Goal: Task Accomplishment & Management: Manage account settings

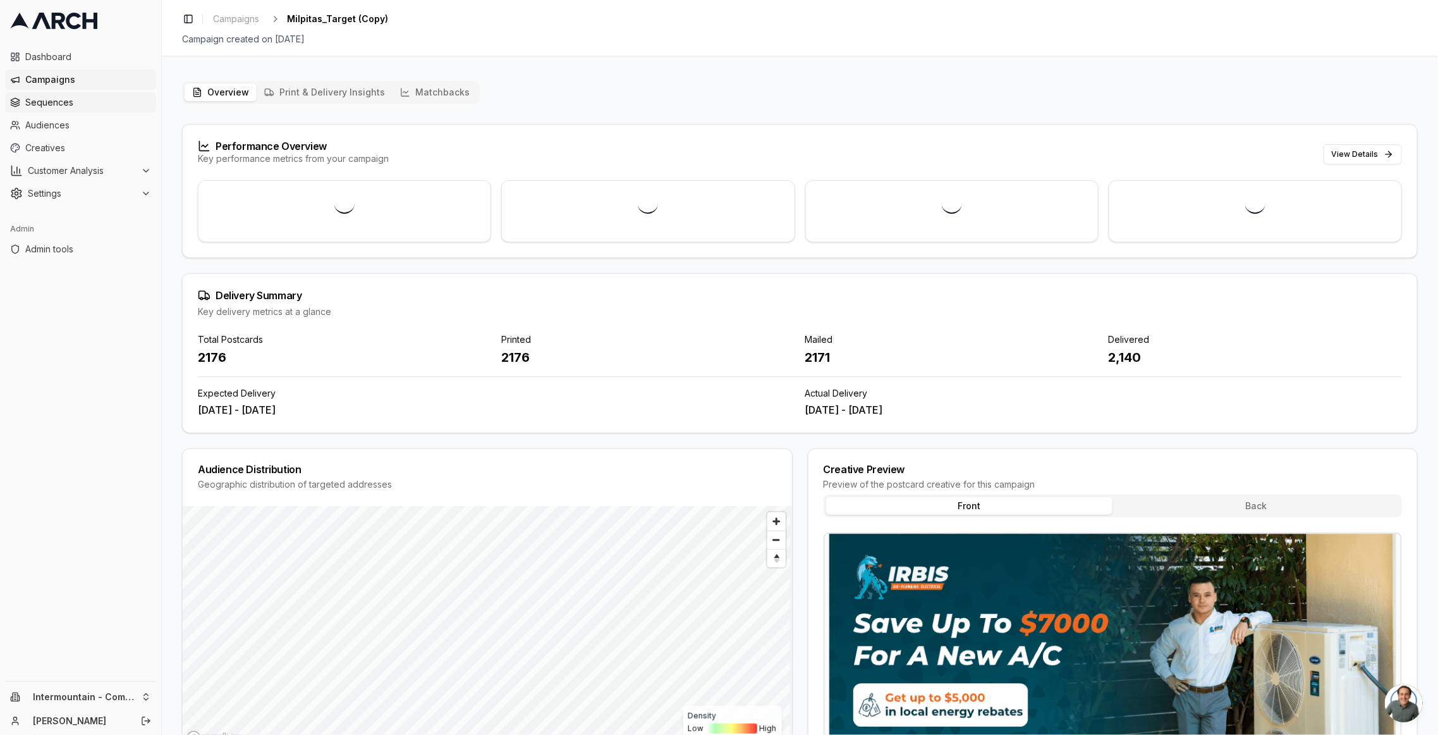
click at [52, 100] on span "Sequences" at bounding box center [88, 102] width 126 height 13
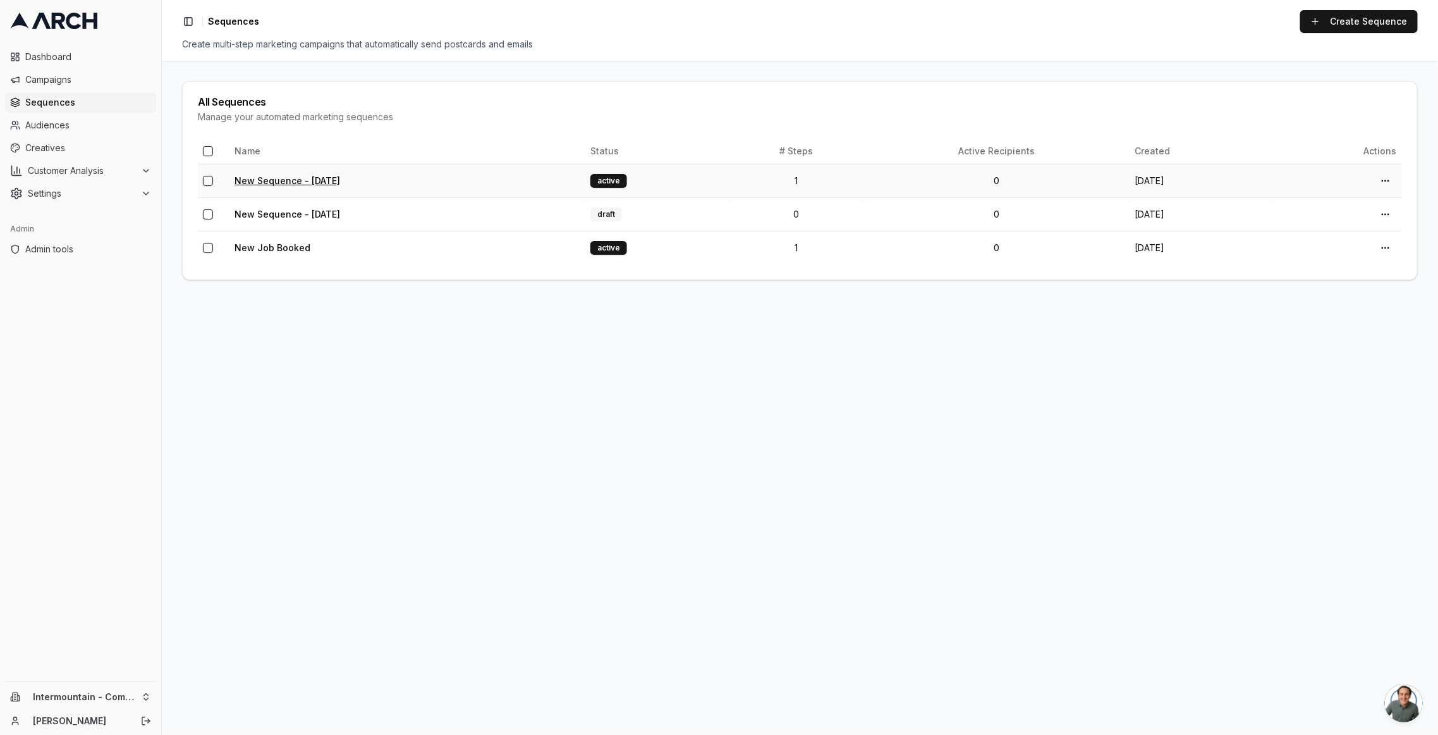
click at [299, 176] on link "New Sequence - [DATE]" at bounding box center [288, 180] width 106 height 11
click at [274, 245] on link "New Job Booked" at bounding box center [273, 247] width 76 height 11
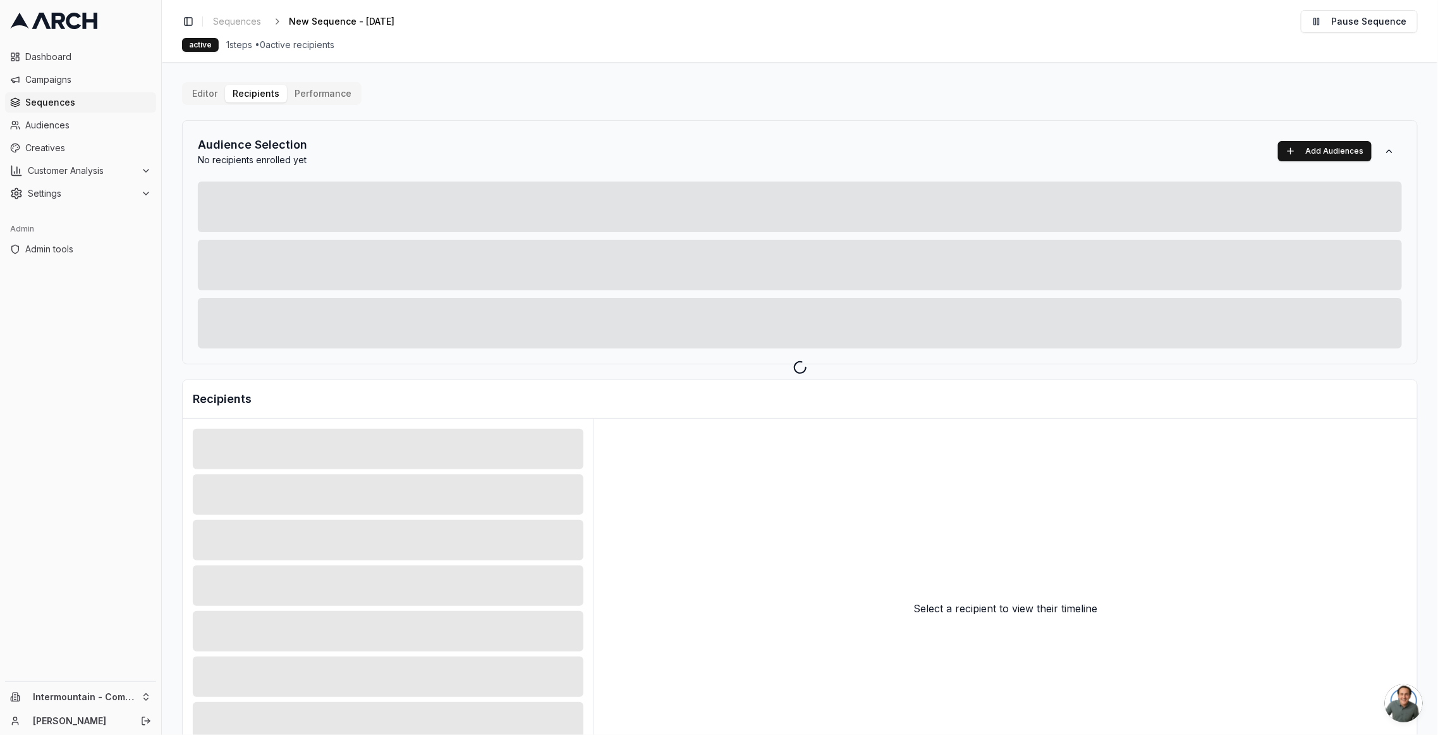
click at [229, 93] on div "Editor Recipients Performance Audience Selection No recipients enrolled yet Add…" at bounding box center [800, 440] width 1236 height 716
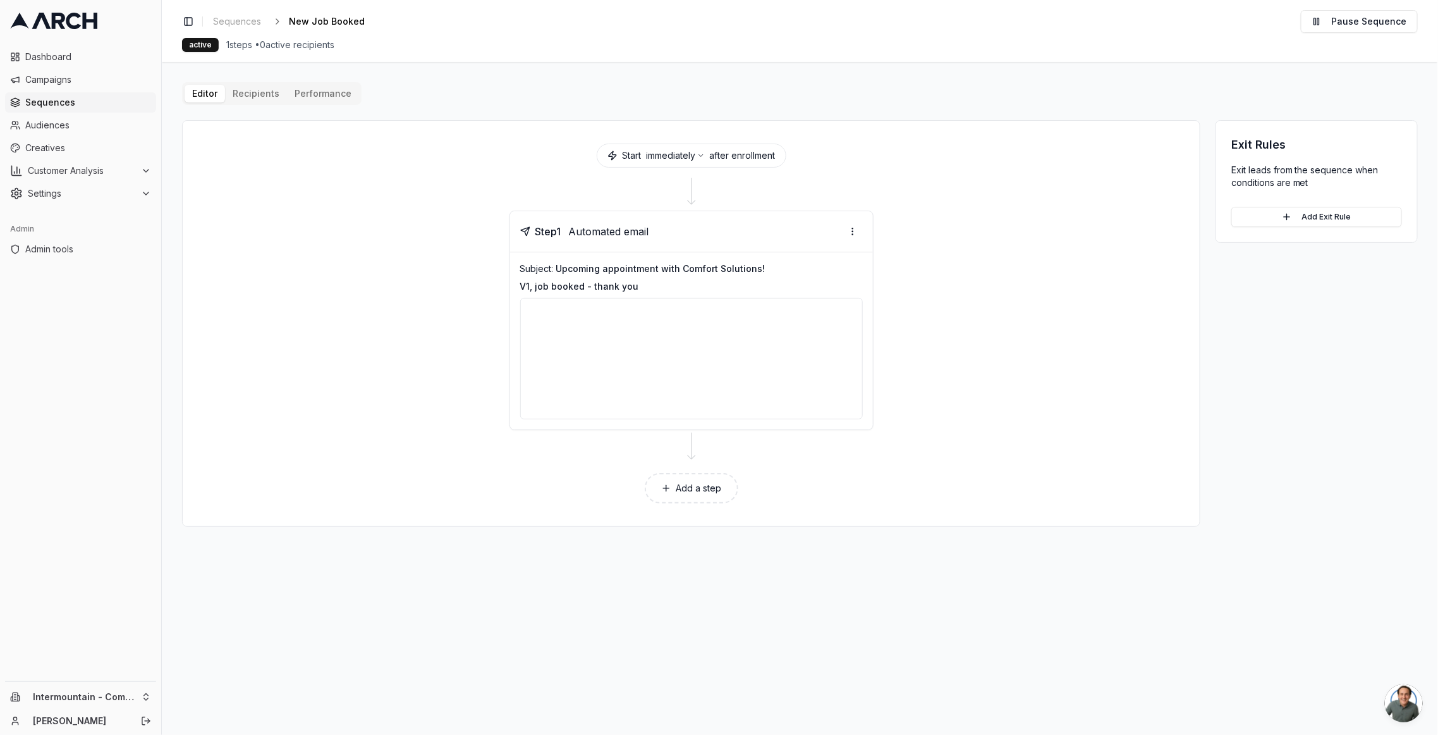
click at [522, 282] on p "V1, job booked - thank you" at bounding box center [691, 286] width 343 height 13
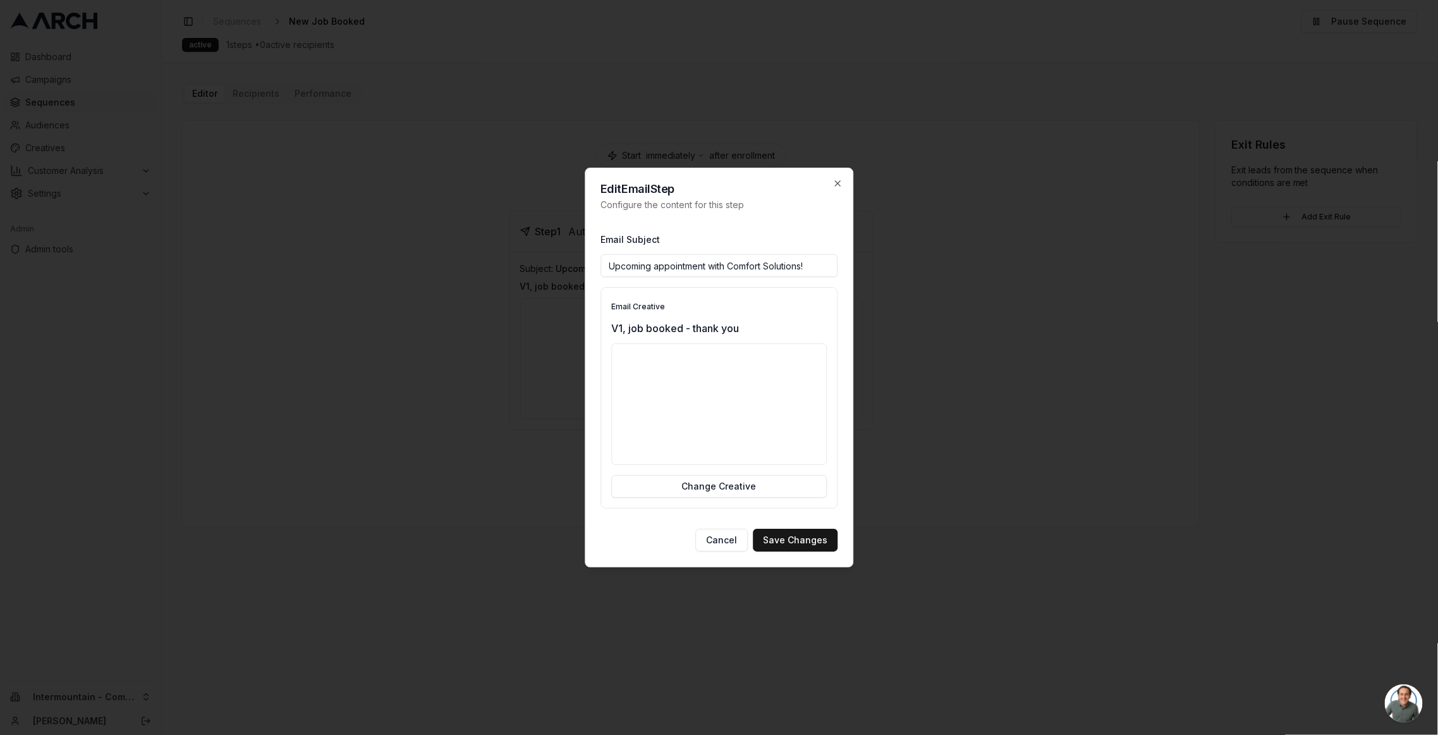
click at [712, 327] on p "V1, job booked - thank you" at bounding box center [719, 328] width 216 height 15
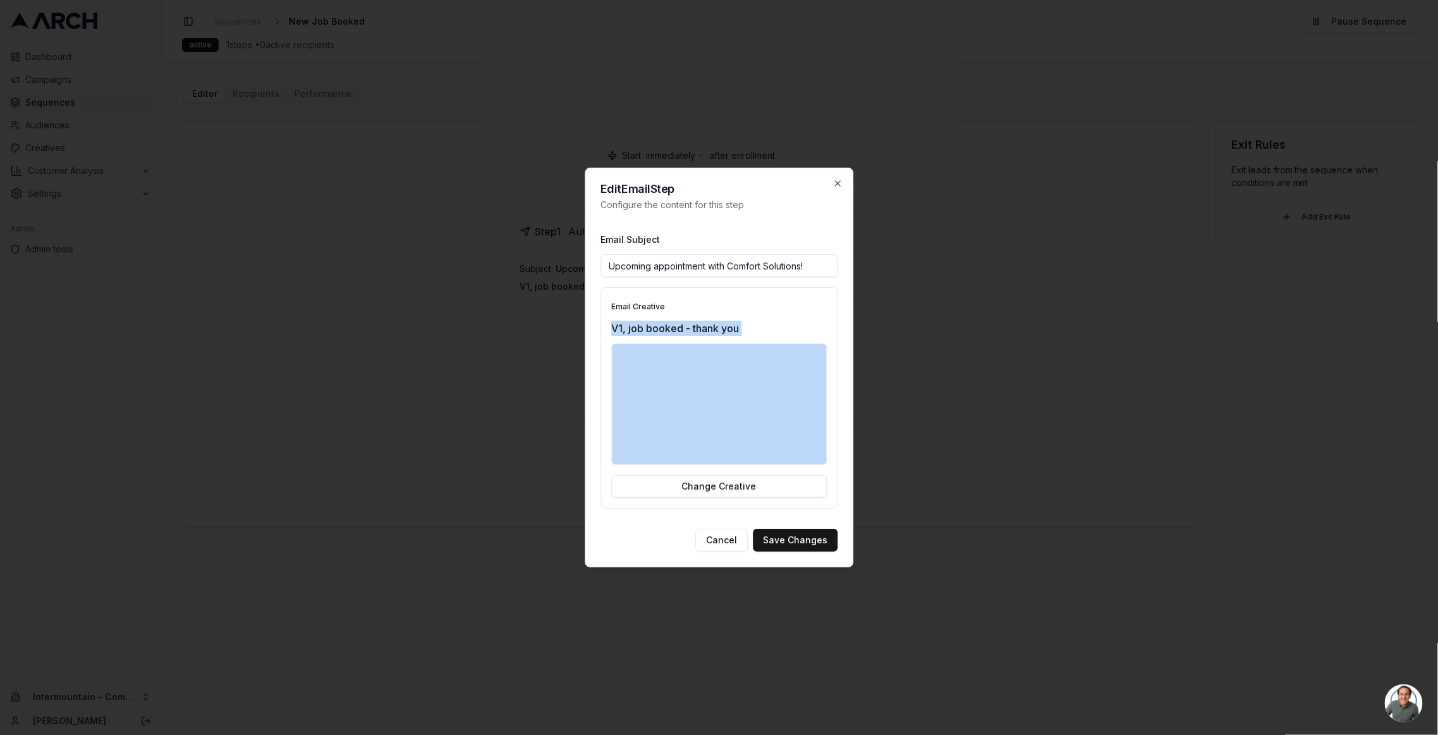
click at [712, 327] on p "V1, job booked - thank you" at bounding box center [719, 328] width 216 height 15
